Goal: Task Accomplishment & Management: Manage account settings

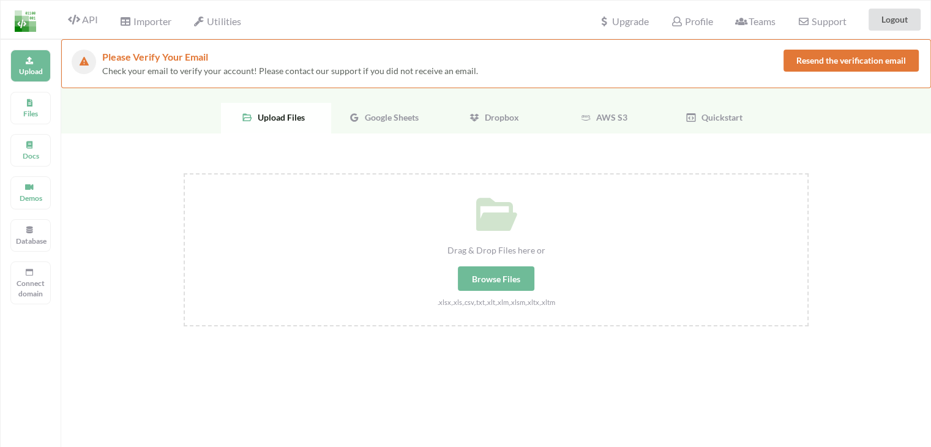
click at [402, 117] on span "Google Sheets" at bounding box center [389, 117] width 59 height 10
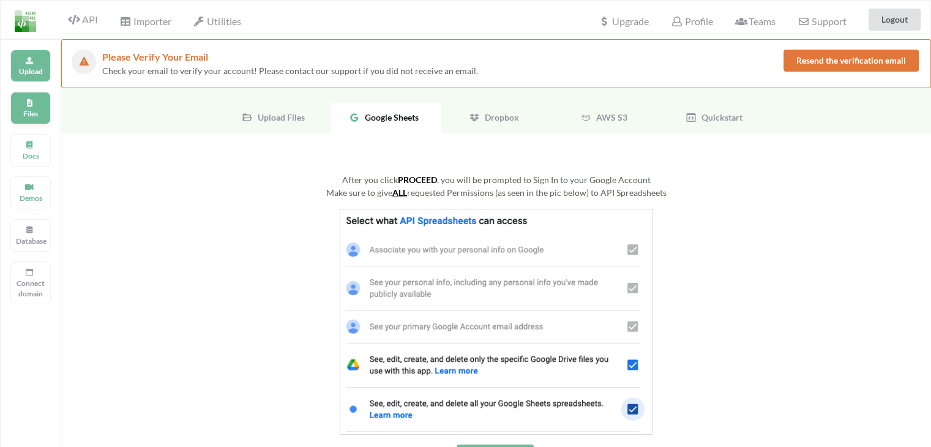
click at [22, 111] on p "Files" at bounding box center [30, 113] width 29 height 10
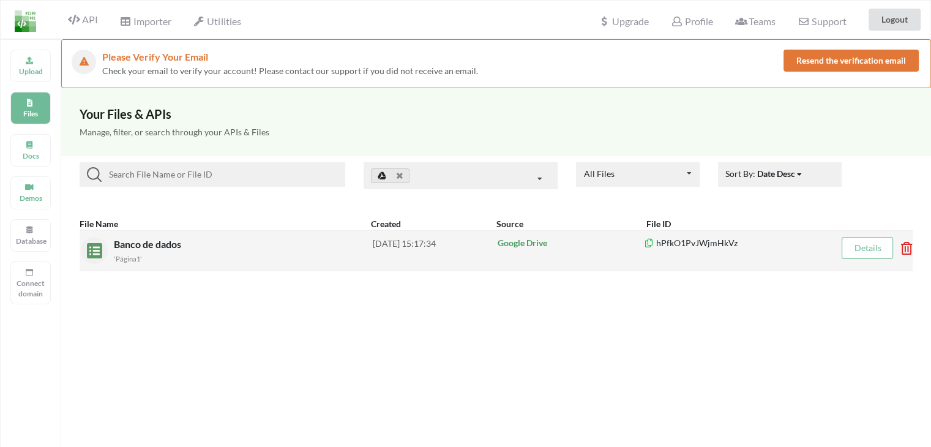
click at [875, 245] on link "Details" at bounding box center [867, 248] width 27 height 10
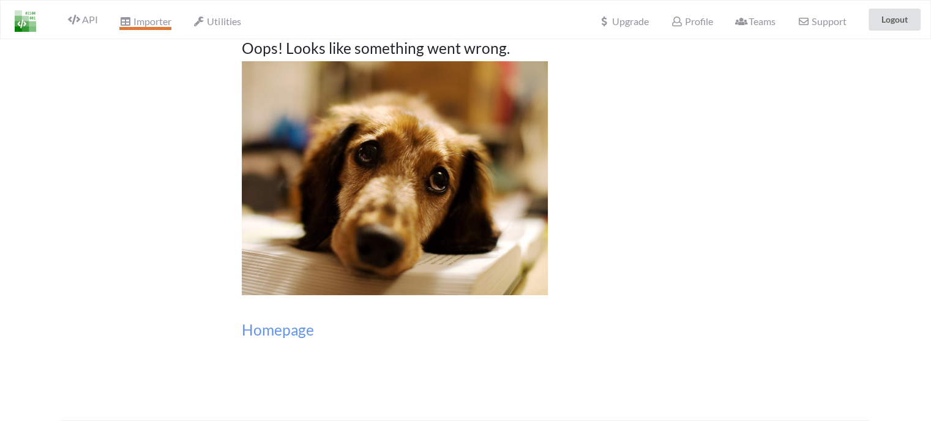
click at [149, 26] on span "Importer" at bounding box center [144, 22] width 51 height 15
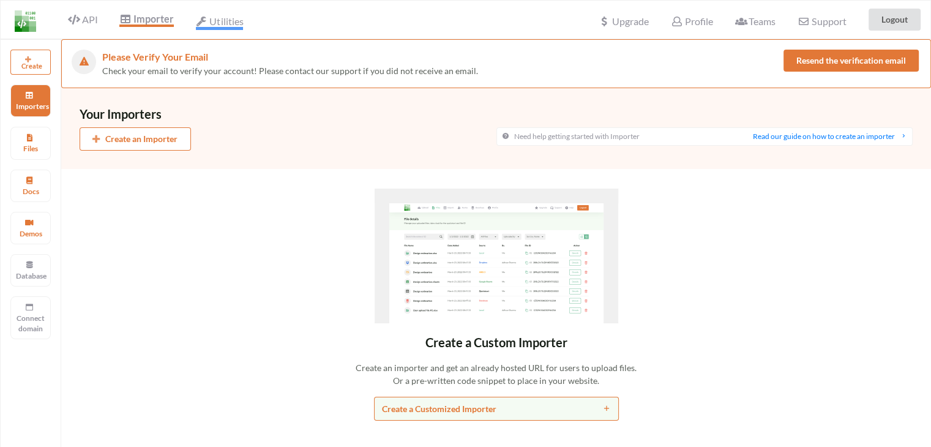
click at [216, 16] on span "Utilities" at bounding box center [219, 22] width 47 height 15
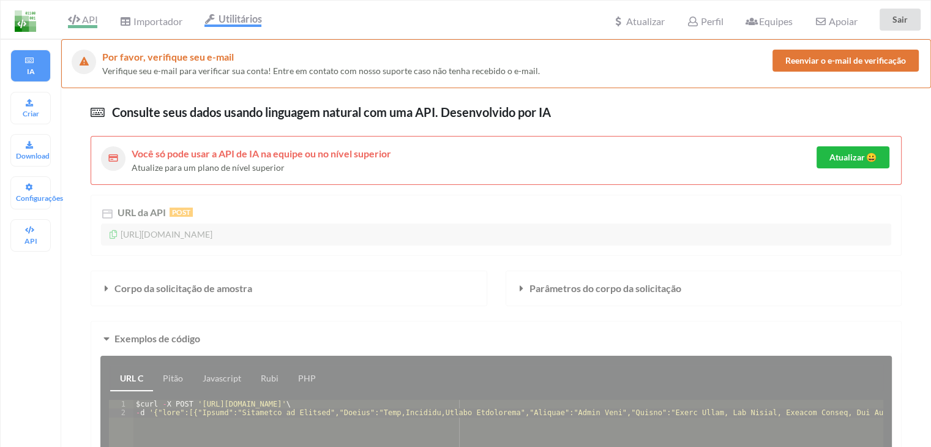
click at [80, 16] on icon at bounding box center [74, 20] width 12 height 10
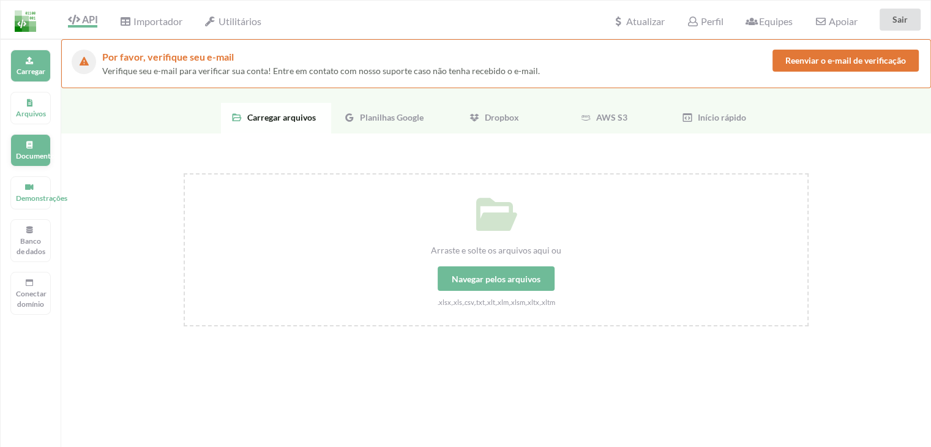
click at [42, 138] on div "Documentos" at bounding box center [30, 150] width 40 height 32
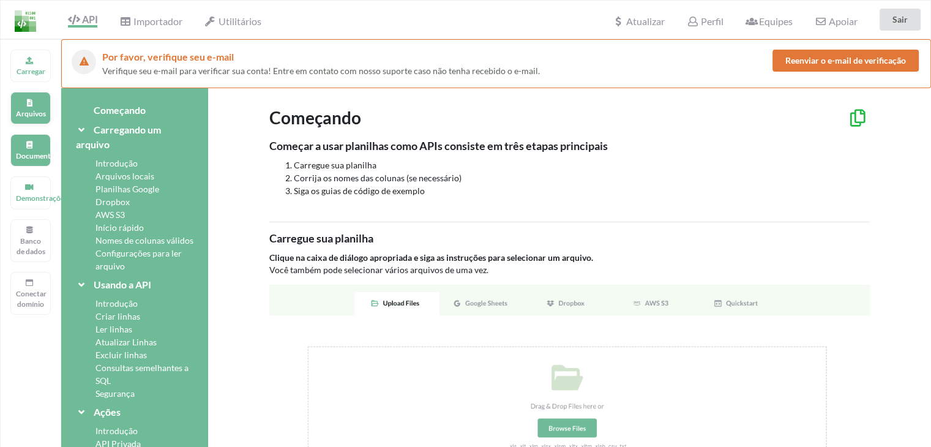
click at [39, 115] on font "Arquivos" at bounding box center [31, 113] width 30 height 9
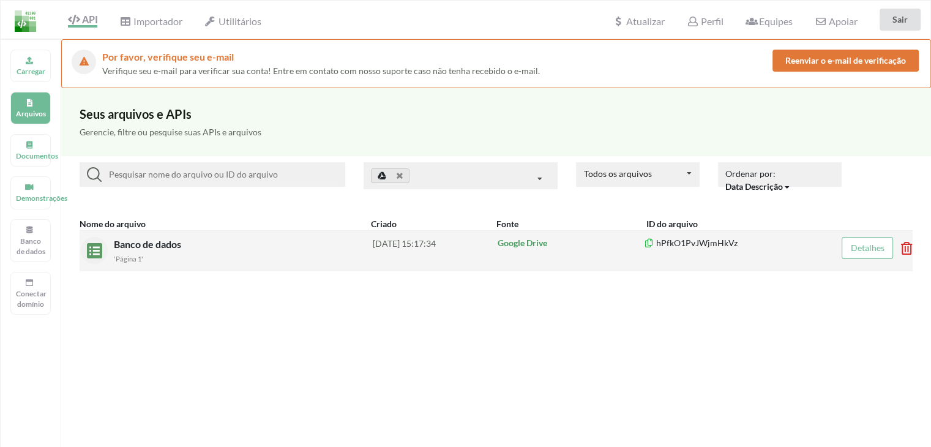
click at [852, 249] on font "Detalhes" at bounding box center [868, 248] width 34 height 10
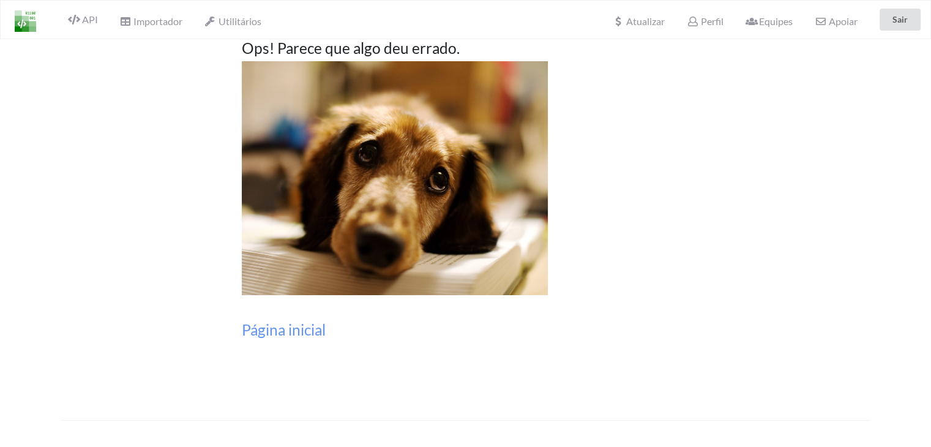
click at [408, 208] on img at bounding box center [395, 178] width 306 height 234
click at [314, 328] on font "Página inicial" at bounding box center [284, 330] width 84 height 18
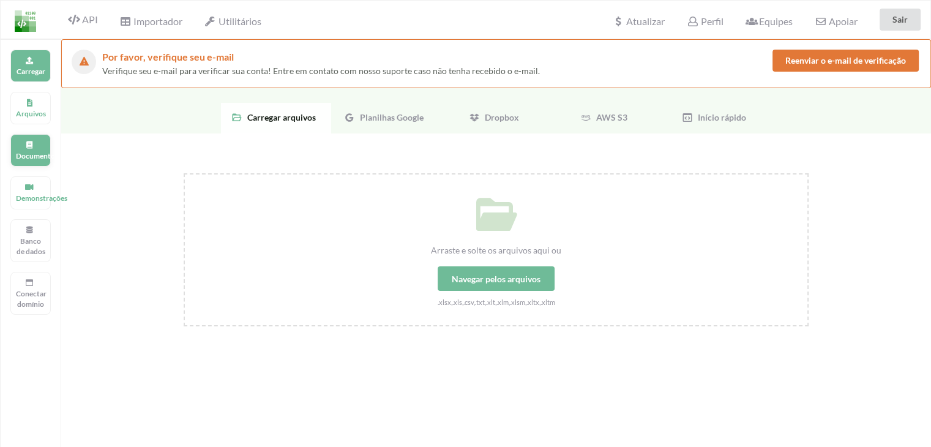
click at [48, 140] on div "Documentos" at bounding box center [30, 150] width 40 height 32
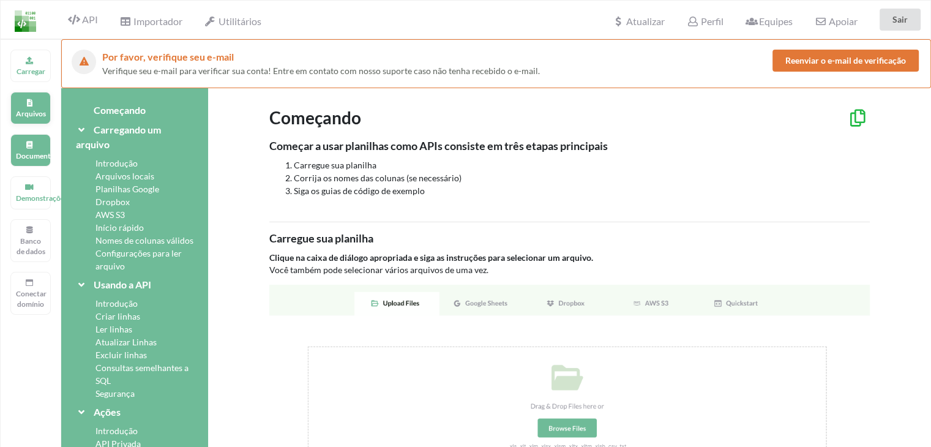
click at [32, 101] on icon at bounding box center [29, 100] width 9 height 7
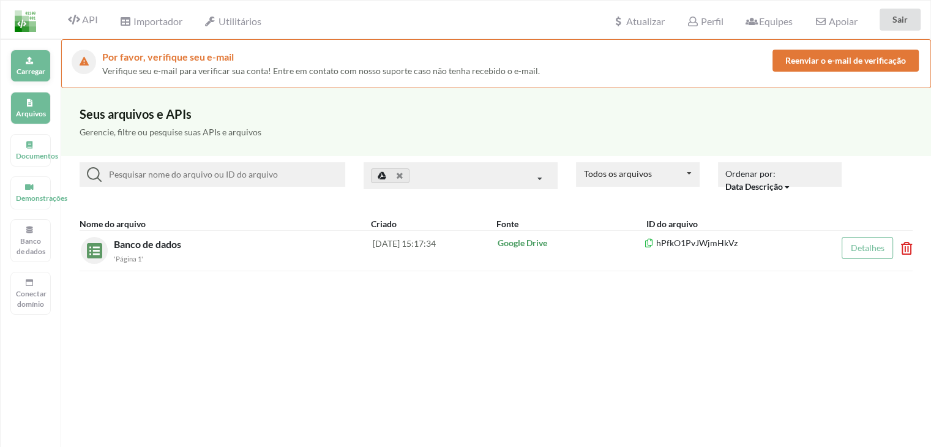
click at [31, 69] on font "Carregar" at bounding box center [31, 71] width 29 height 9
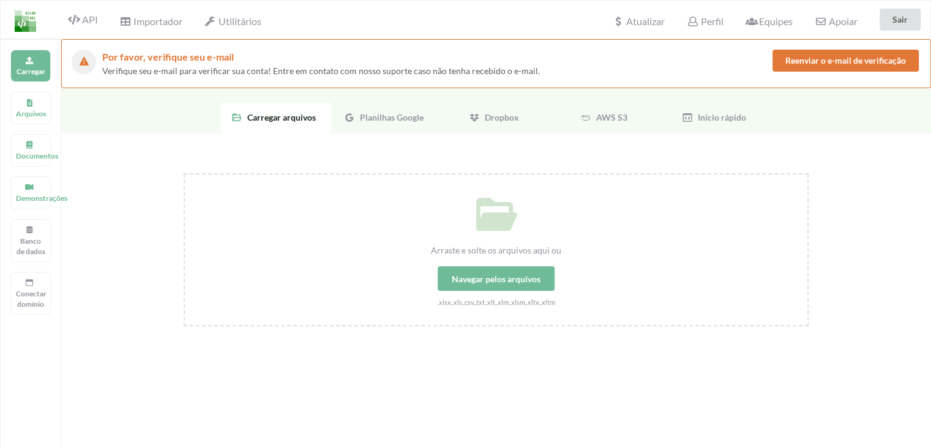
click at [446, 270] on div "Navegar pelos arquivos" at bounding box center [496, 278] width 117 height 24
click at [184, 173] on input "Arraste e solte os arquivos aqui ou Navegar pelos arquivos .xlsx,.xls,.csv,.txt…" at bounding box center [184, 173] width 0 height 0
click at [363, 118] on font "Planilhas Google" at bounding box center [392, 117] width 64 height 10
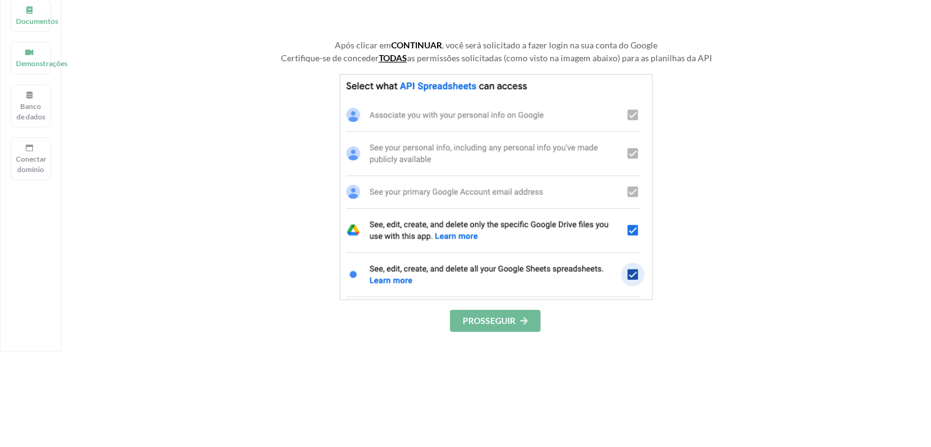
scroll to position [137, 0]
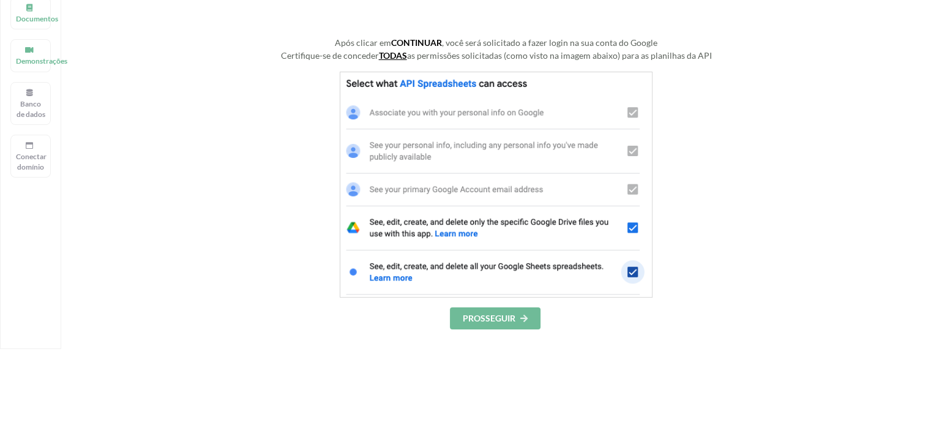
click at [517, 324] on button "PROSSEGUIR" at bounding box center [495, 318] width 91 height 22
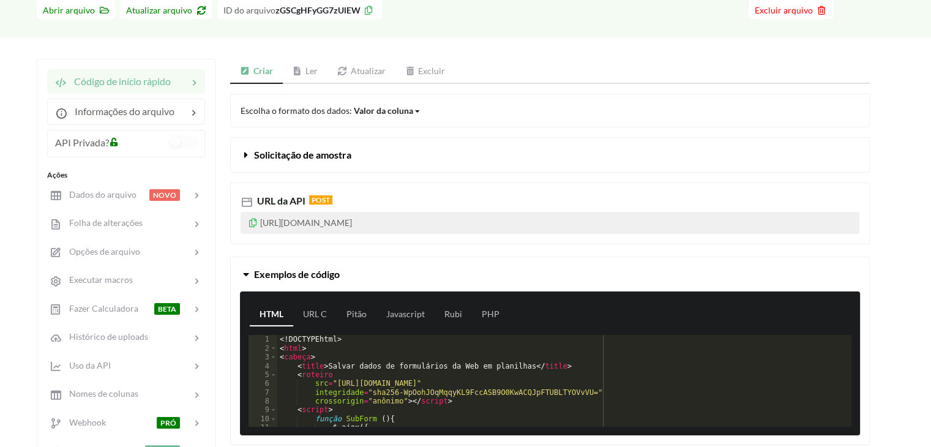
click at [529, 220] on p "https://api.apispreadsheets.com/data/zGSCgHFyGG7zUlEW/" at bounding box center [550, 223] width 619 height 22
click at [255, 222] on icon at bounding box center [253, 221] width 10 height 9
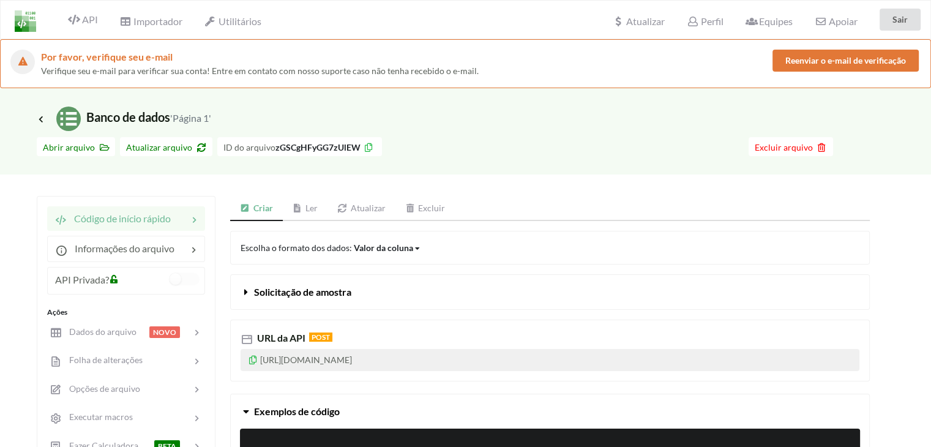
click at [251, 358] on icon at bounding box center [253, 358] width 10 height 9
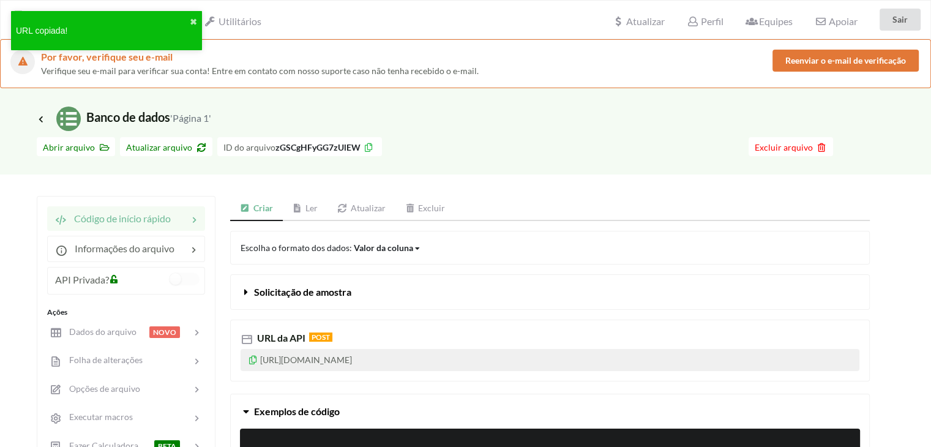
click at [316, 289] on font "Solicitação de amostra" at bounding box center [302, 292] width 97 height 12
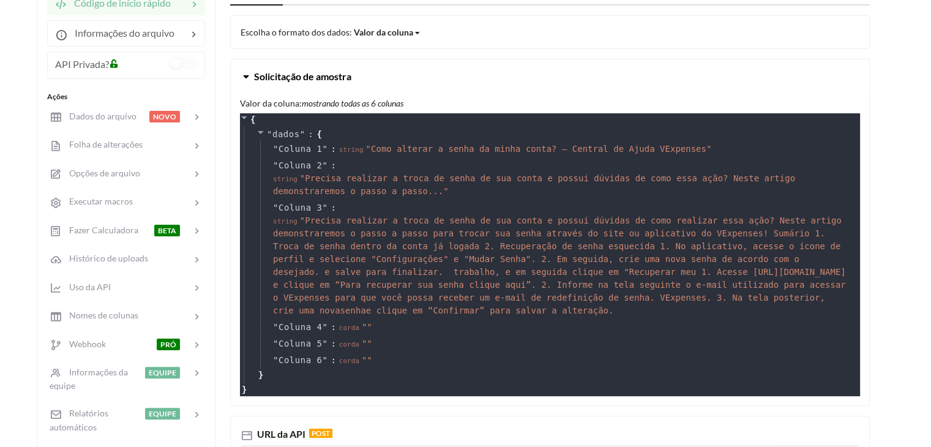
scroll to position [214, 0]
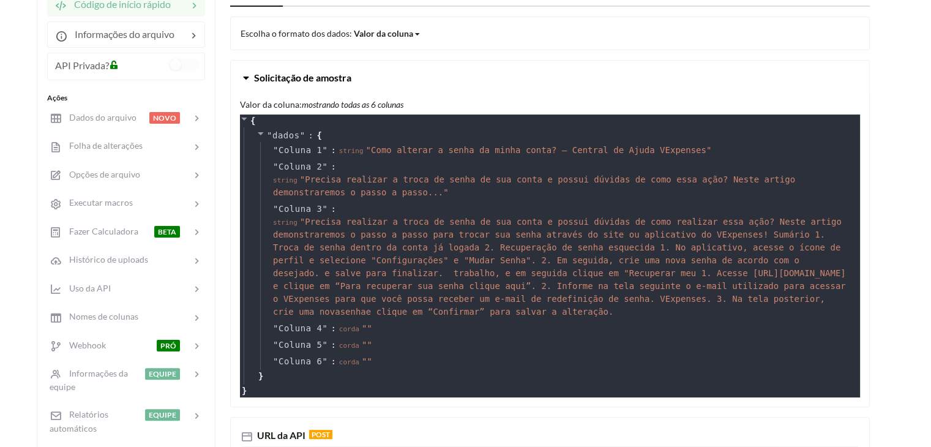
click at [314, 84] on button "Solicitação de amostra" at bounding box center [550, 78] width 639 height 34
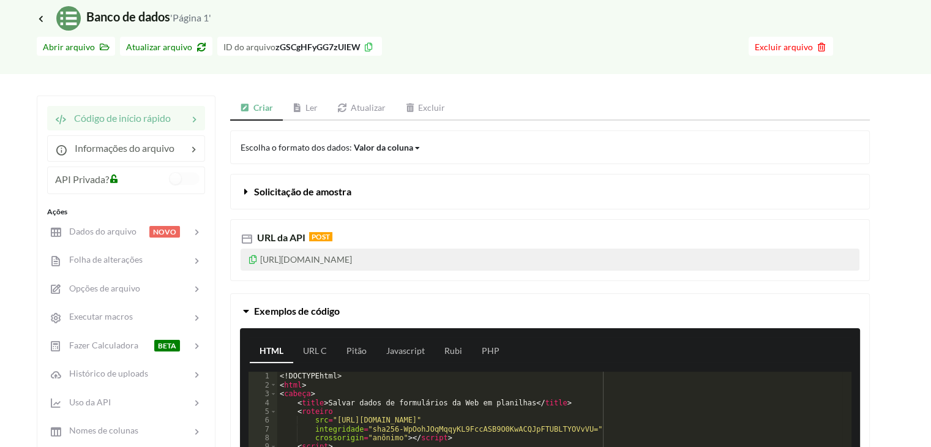
scroll to position [83, 0]
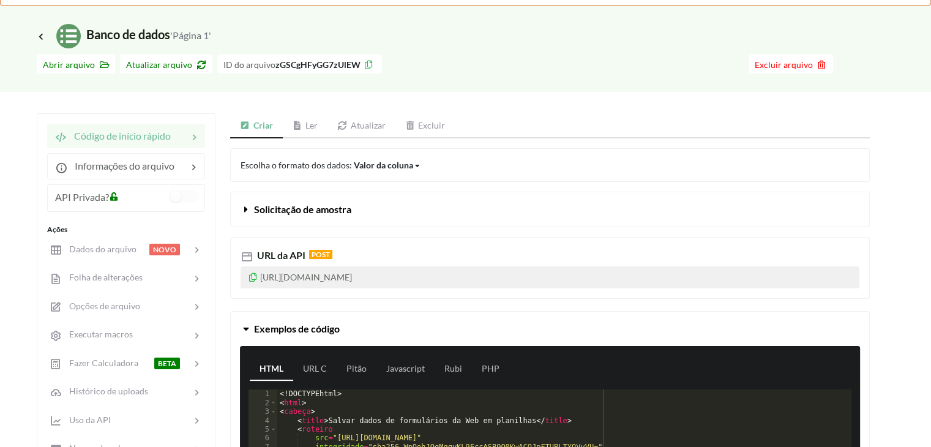
click at [306, 127] on font "Ler" at bounding box center [312, 125] width 12 height 10
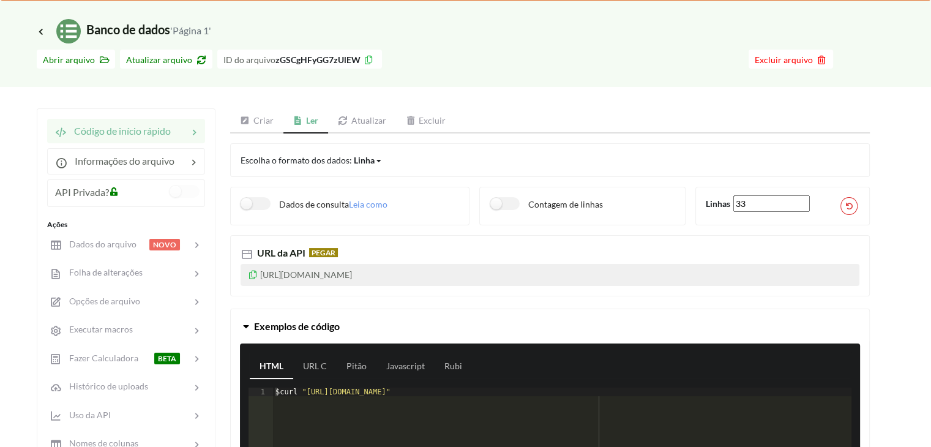
scroll to position [87, 0]
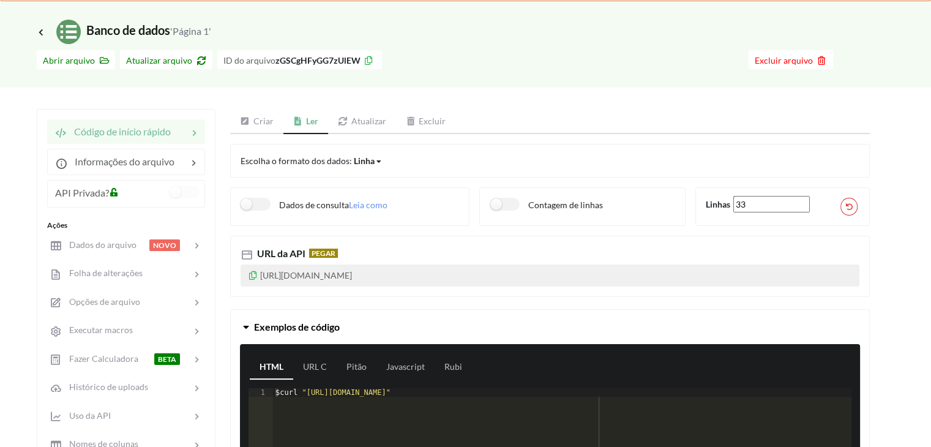
click at [261, 119] on font "Criar" at bounding box center [264, 121] width 20 height 10
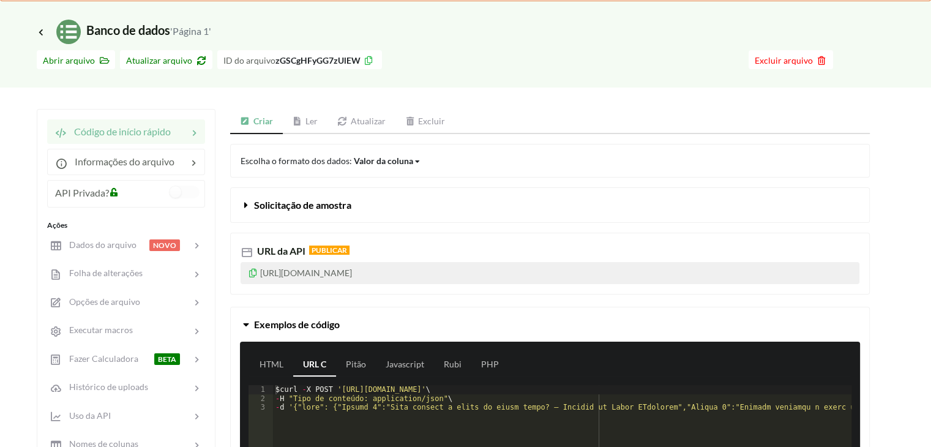
click at [377, 125] on font "Atualizar" at bounding box center [368, 121] width 35 height 10
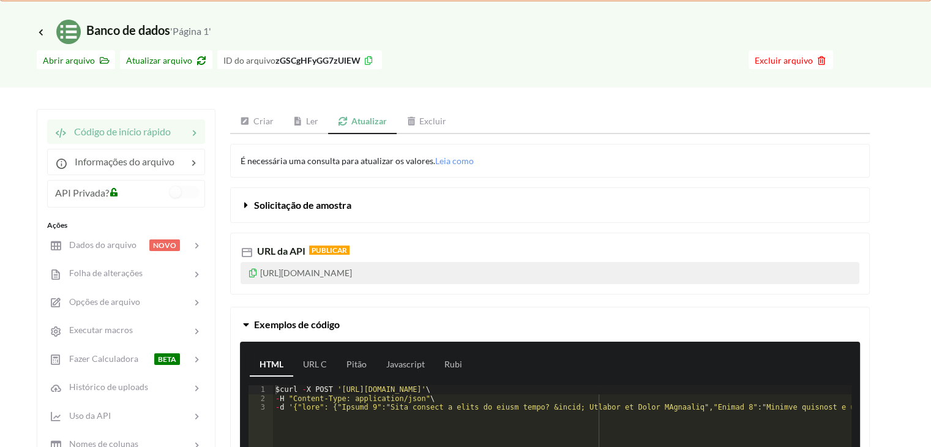
click at [377, 125] on font "Atualizar" at bounding box center [370, 121] width 36 height 10
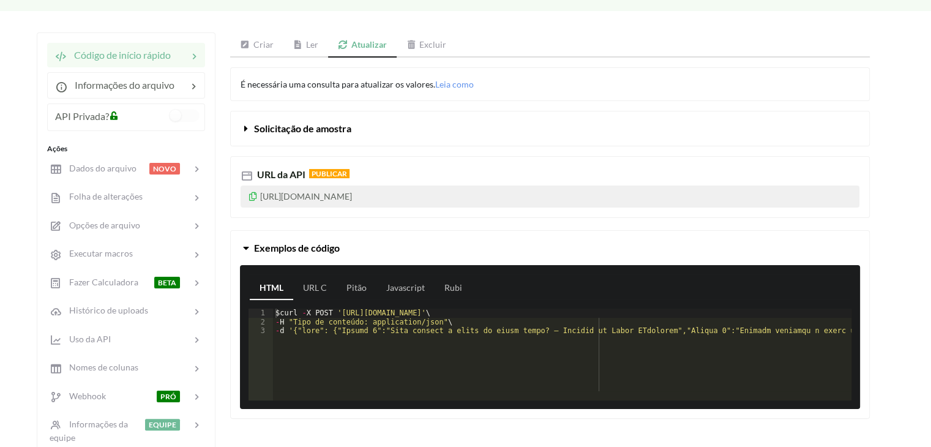
scroll to position [164, 0]
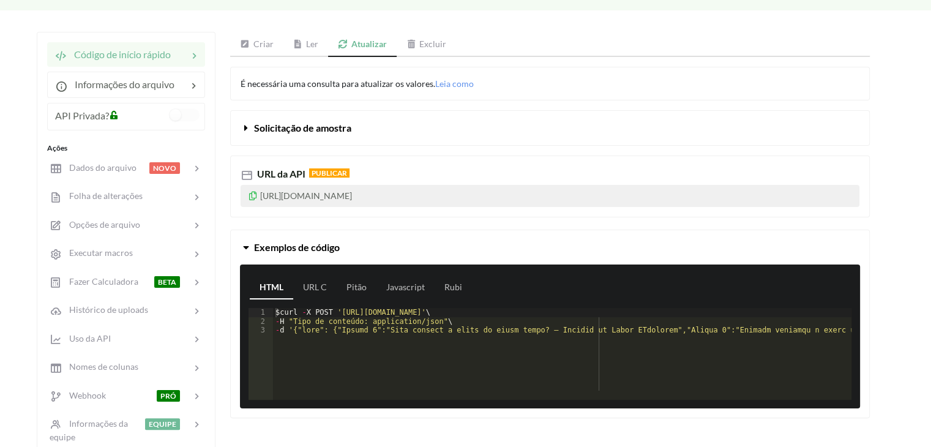
click at [312, 51] on link "Ler" at bounding box center [306, 44] width 45 height 25
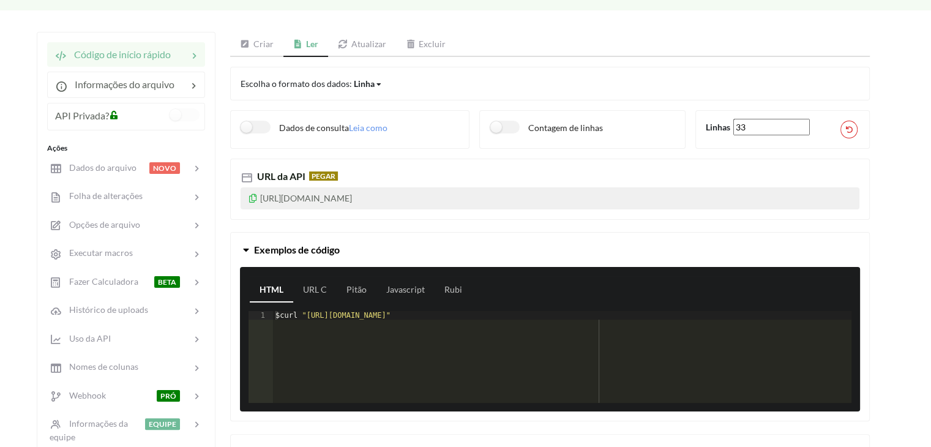
click at [271, 40] on font "Criar" at bounding box center [264, 44] width 20 height 10
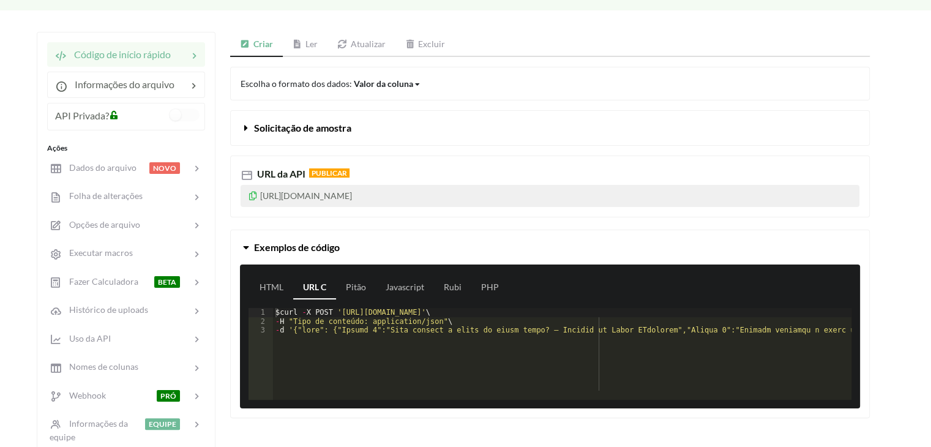
click at [304, 36] on link "Ler" at bounding box center [305, 44] width 45 height 25
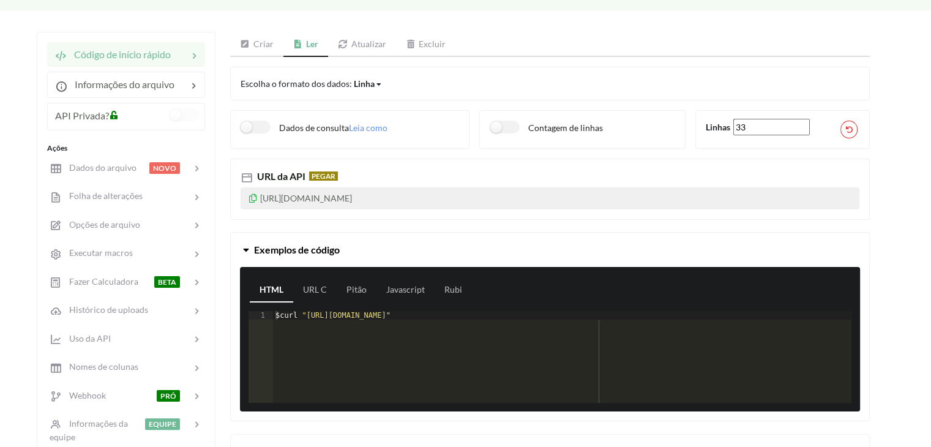
click at [255, 192] on icon at bounding box center [253, 196] width 10 height 9
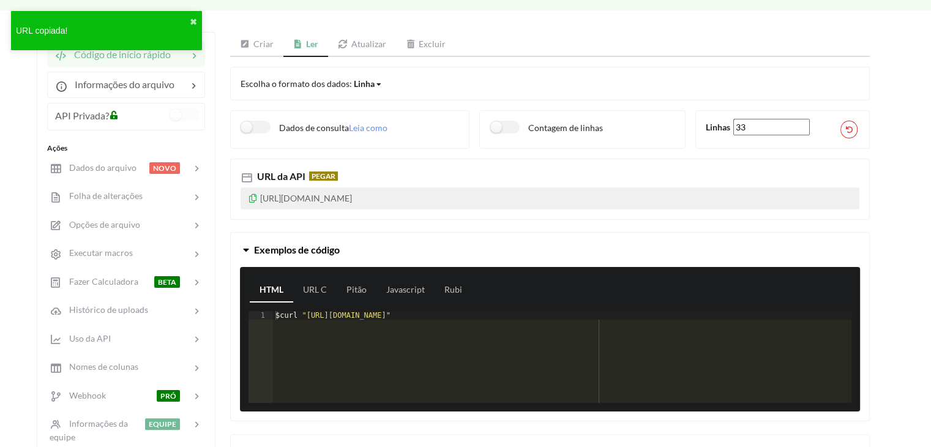
click at [255, 197] on icon at bounding box center [253, 196] width 10 height 9
click at [252, 194] on icon at bounding box center [253, 196] width 10 height 9
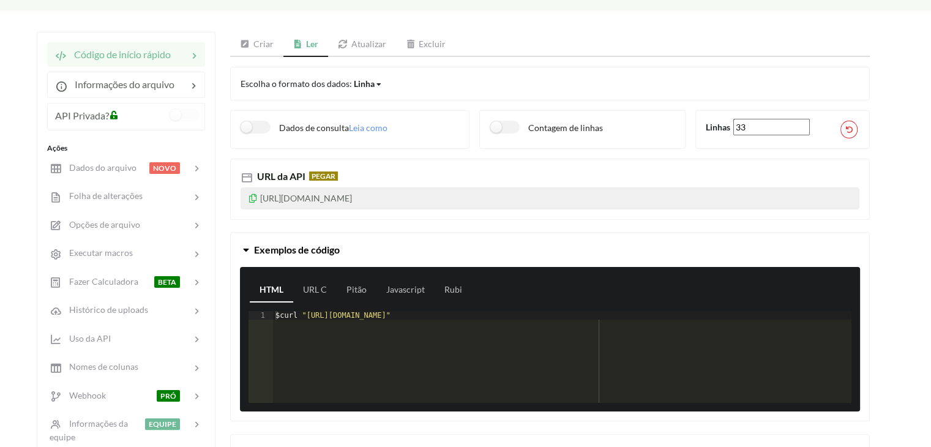
click at [260, 40] on font "Criar" at bounding box center [264, 44] width 20 height 10
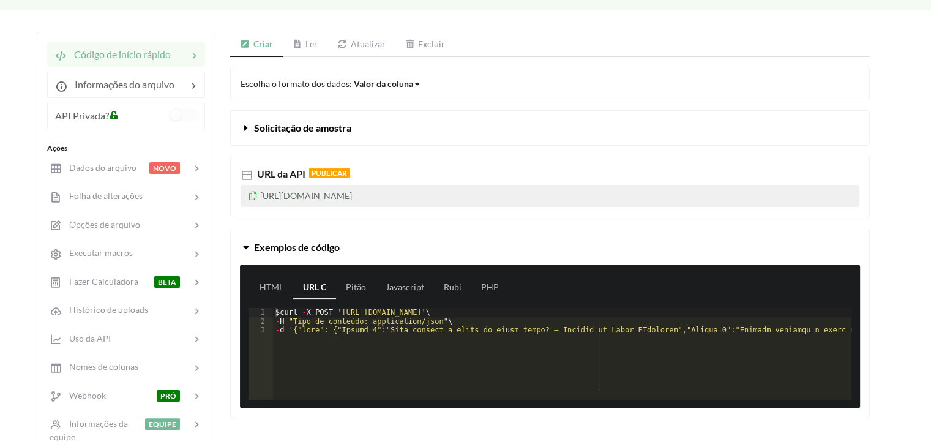
click at [302, 42] on icon at bounding box center [298, 44] width 10 height 9
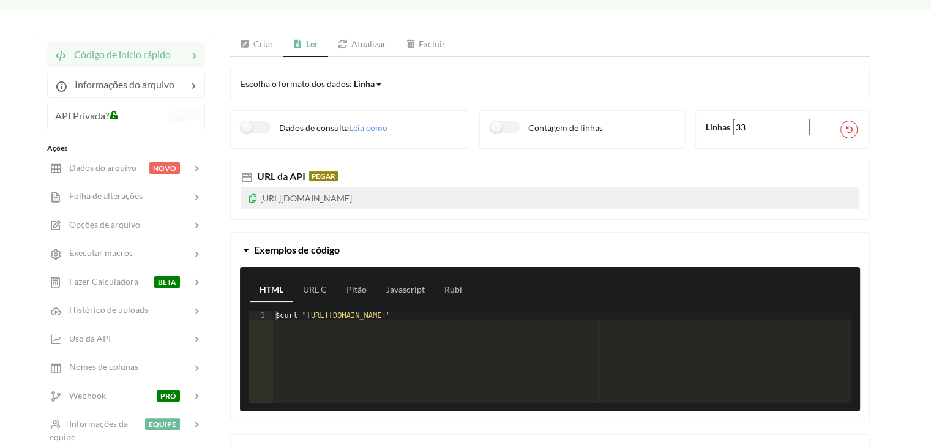
click at [355, 38] on link "Atualizar" at bounding box center [362, 44] width 68 height 25
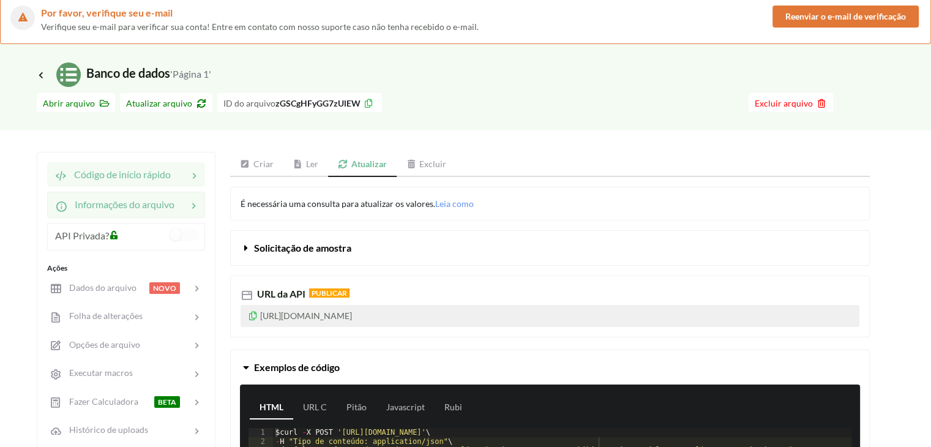
scroll to position [40, 0]
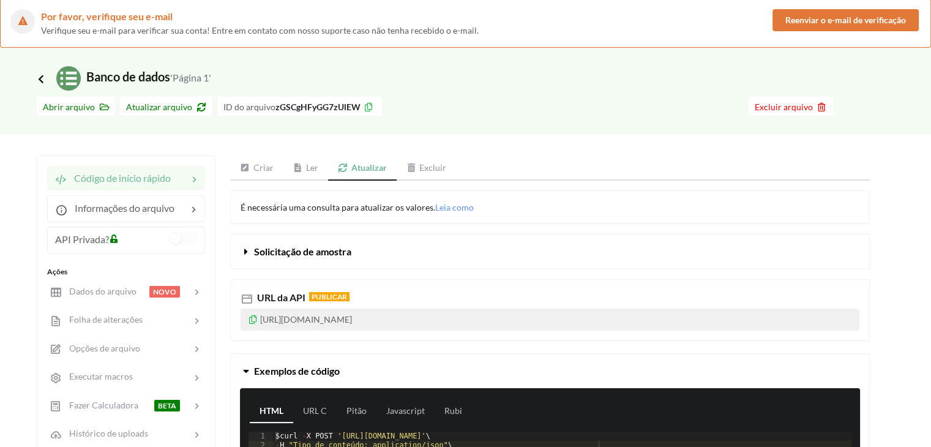
click at [39, 75] on icon at bounding box center [41, 78] width 11 height 10
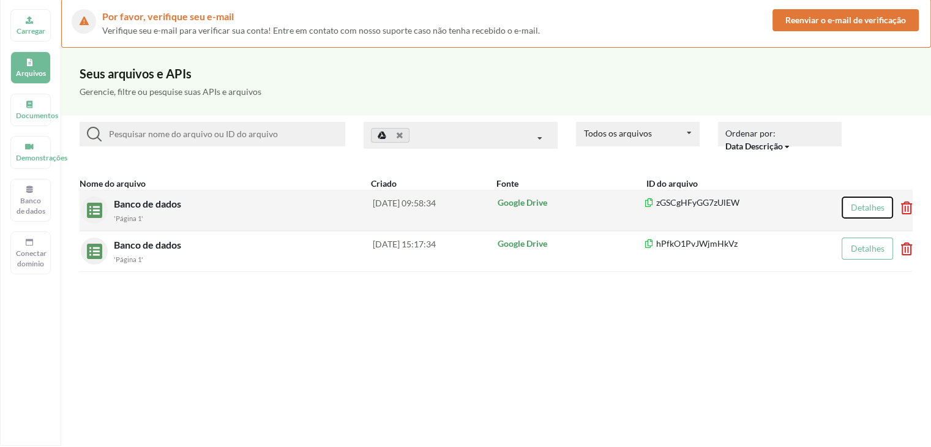
click at [854, 212] on button "Detalhes" at bounding box center [867, 208] width 51 height 22
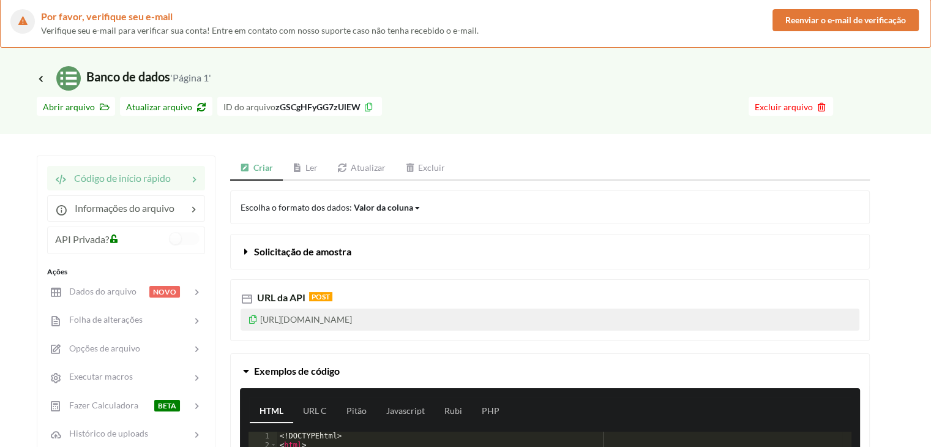
click at [318, 164] on link "Ler" at bounding box center [305, 168] width 45 height 25
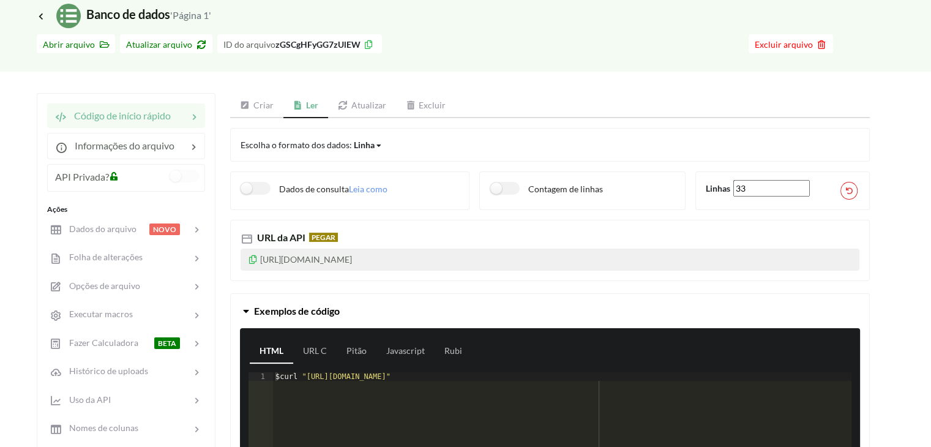
scroll to position [103, 0]
click at [364, 105] on font "Atualizar" at bounding box center [369, 105] width 35 height 10
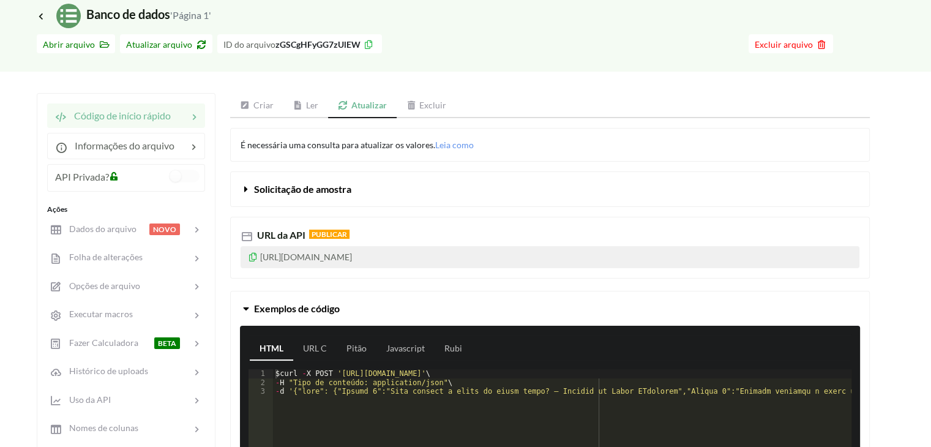
click at [313, 103] on font "Ler" at bounding box center [312, 105] width 12 height 10
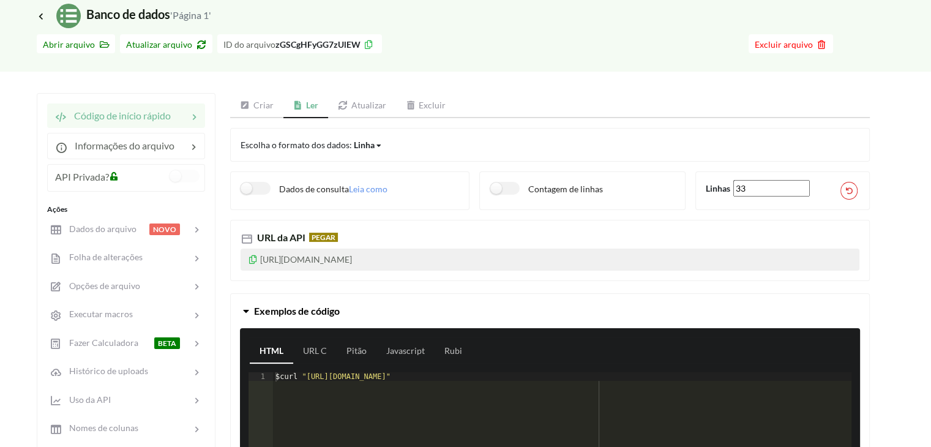
click at [258, 103] on font "Criar" at bounding box center [264, 105] width 20 height 10
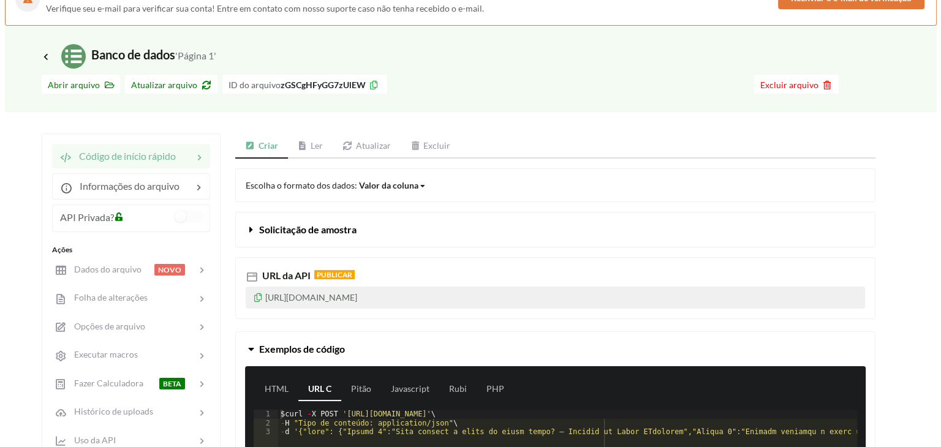
scroll to position [0, 0]
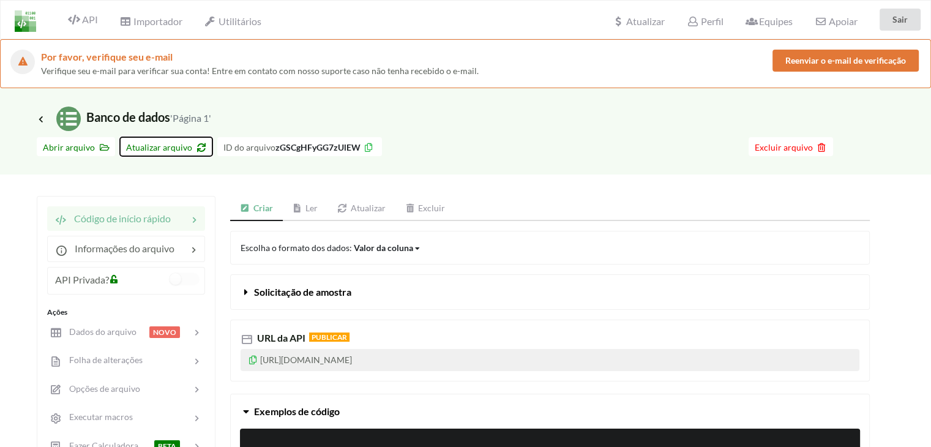
click at [184, 152] on button "Atualizar arquivo" at bounding box center [166, 146] width 92 height 19
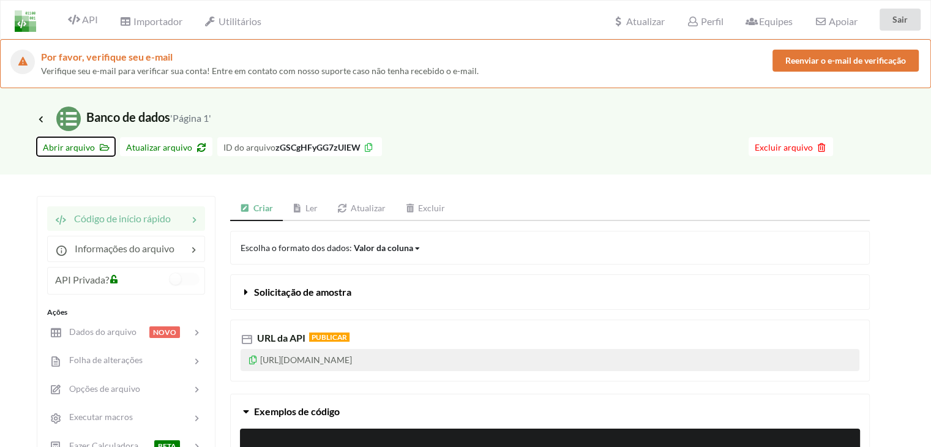
click at [86, 142] on font "Abrir arquivo" at bounding box center [69, 147] width 52 height 10
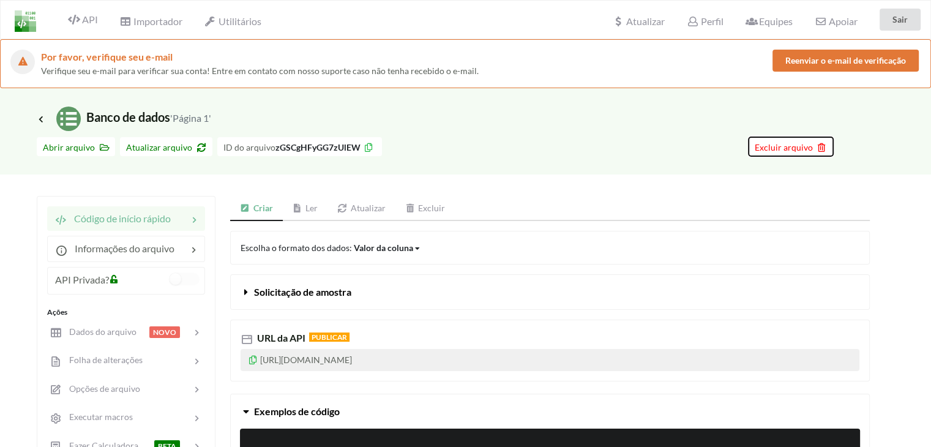
click at [767, 148] on font "Excluir arquivo" at bounding box center [784, 147] width 58 height 10
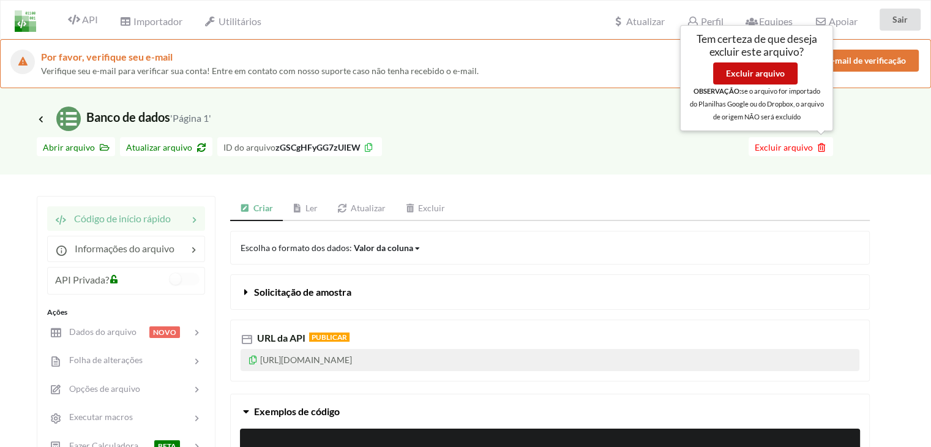
click at [764, 75] on font "Excluir arquivo" at bounding box center [755, 73] width 59 height 10
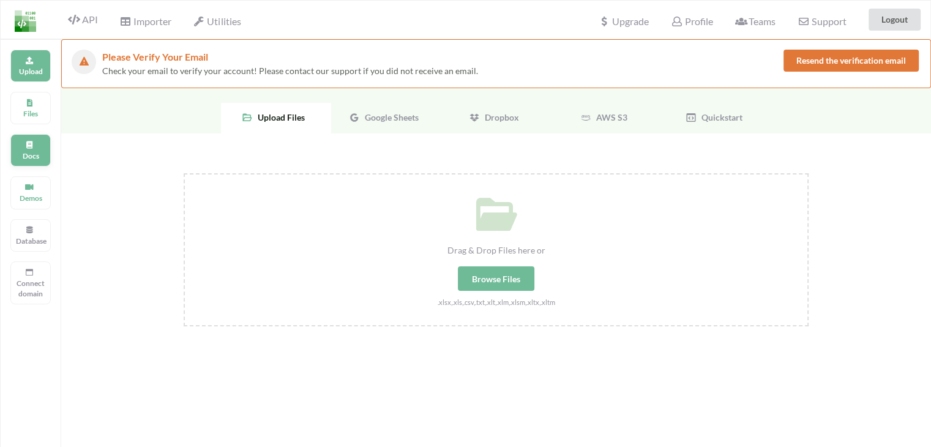
click at [32, 156] on p "Docs" at bounding box center [30, 156] width 29 height 10
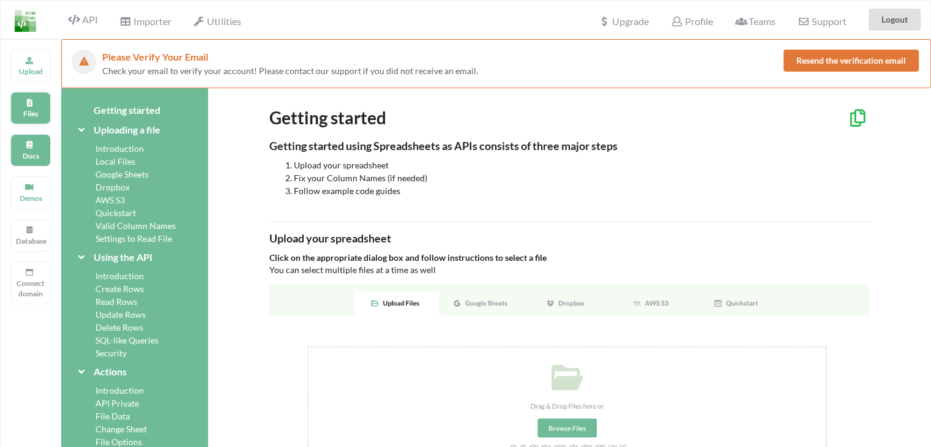
click at [26, 108] on p "Files" at bounding box center [30, 113] width 29 height 10
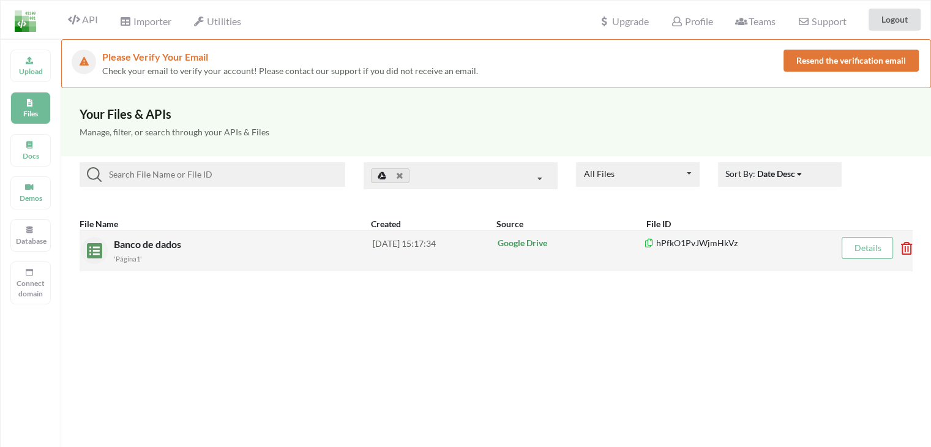
click at [904, 245] on icon at bounding box center [903, 244] width 4 height 5
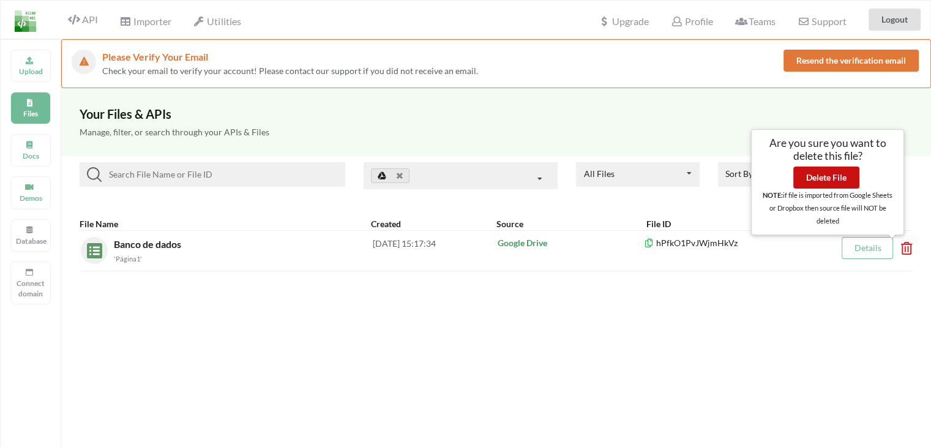
click at [833, 178] on button "Delete File" at bounding box center [827, 178] width 66 height 22
